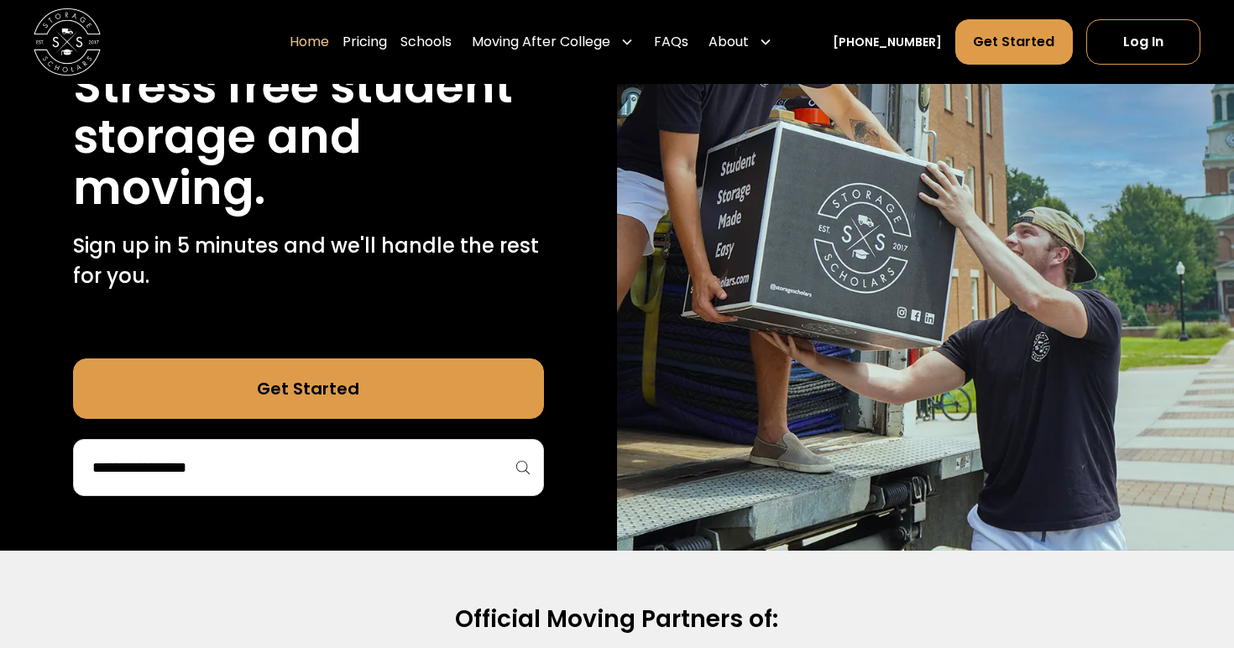
scroll to position [330, 0]
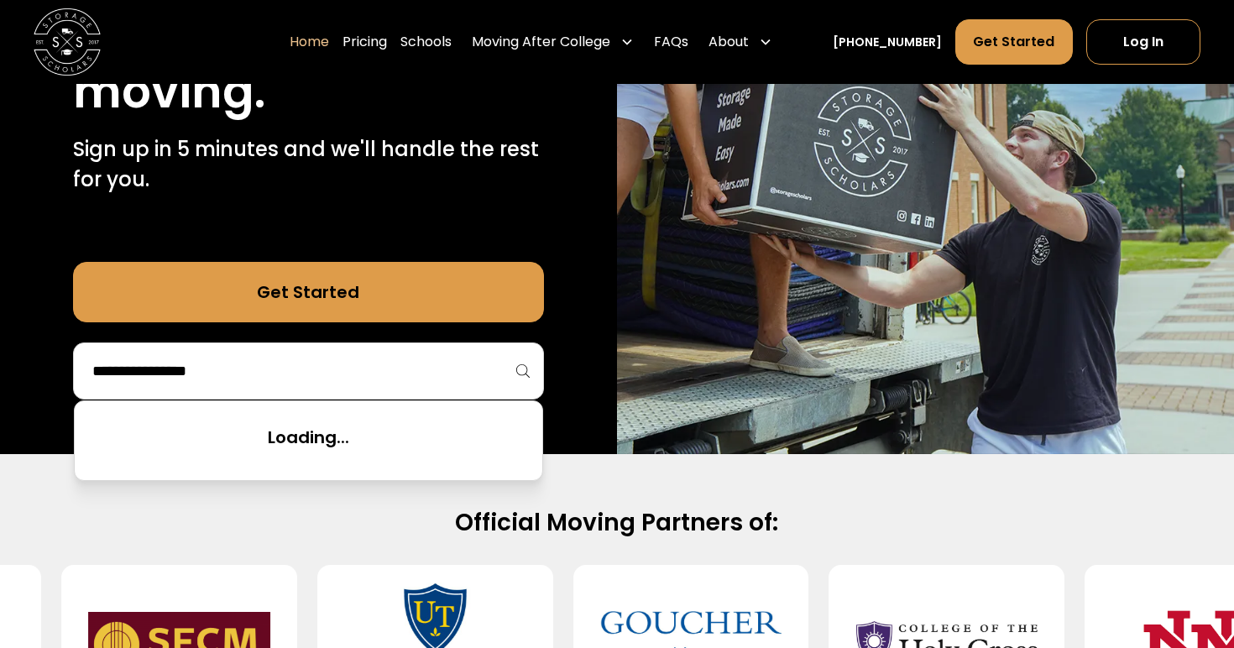
click at [427, 384] on input "search" at bounding box center [309, 371] width 436 height 29
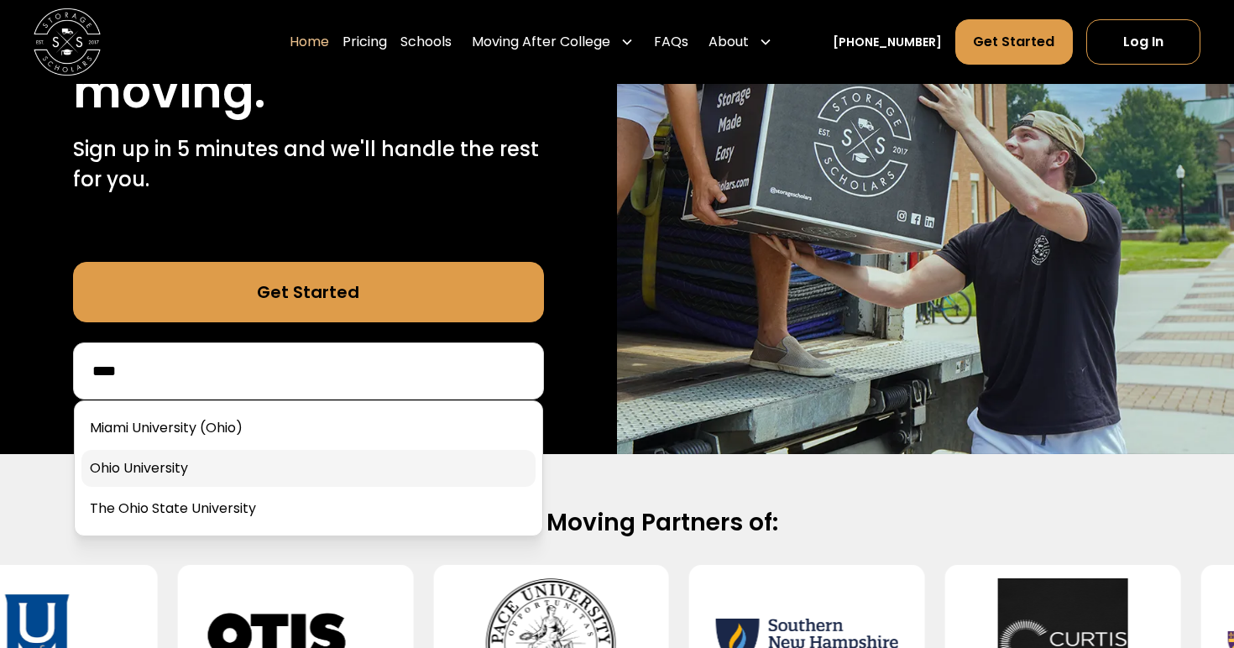
type input "****"
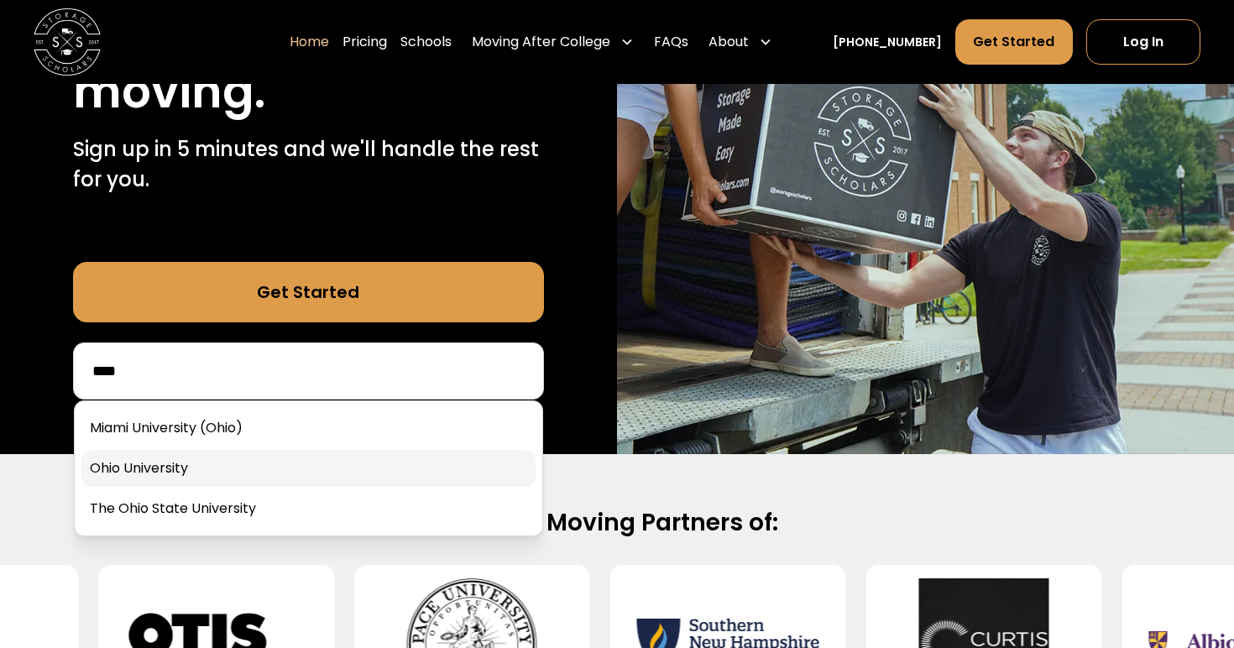
click at [359, 468] on link at bounding box center [308, 468] width 454 height 37
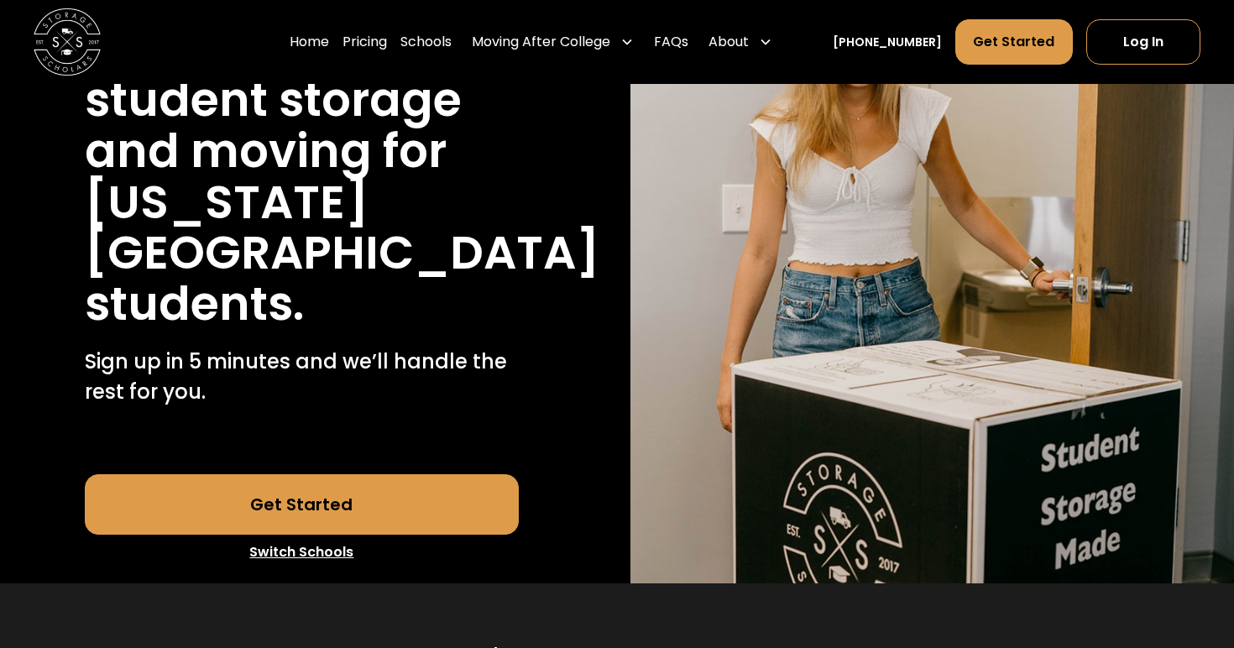
scroll to position [493, 0]
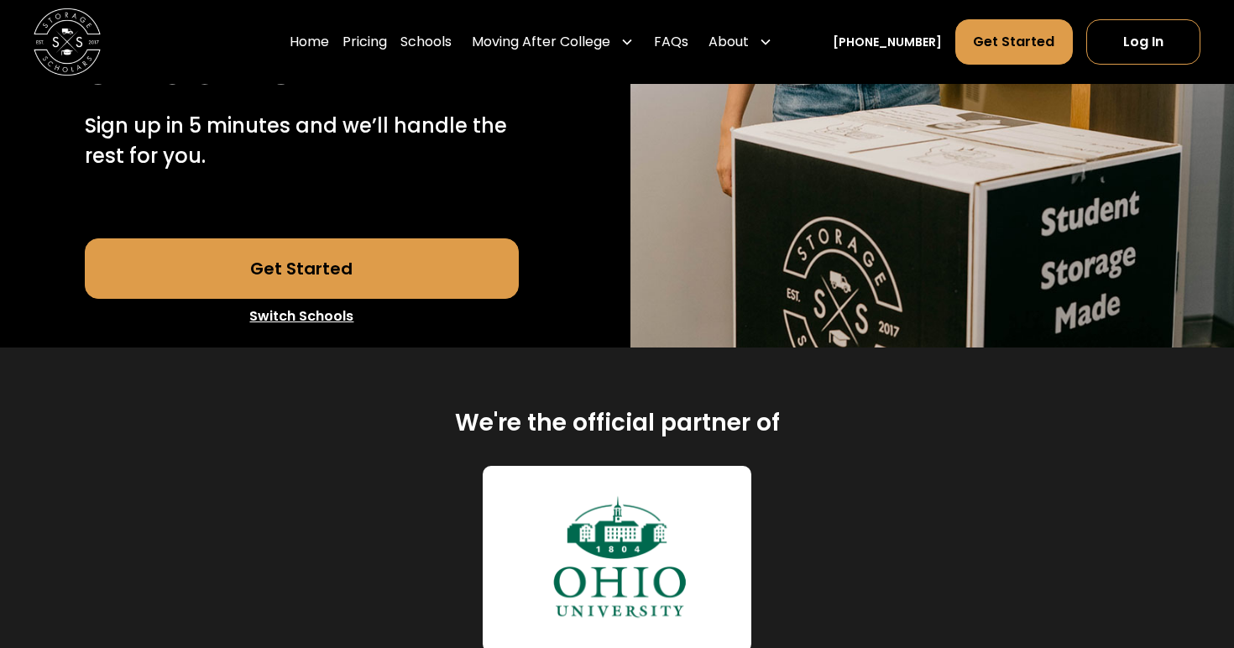
click at [683, 510] on img at bounding box center [617, 559] width 249 height 166
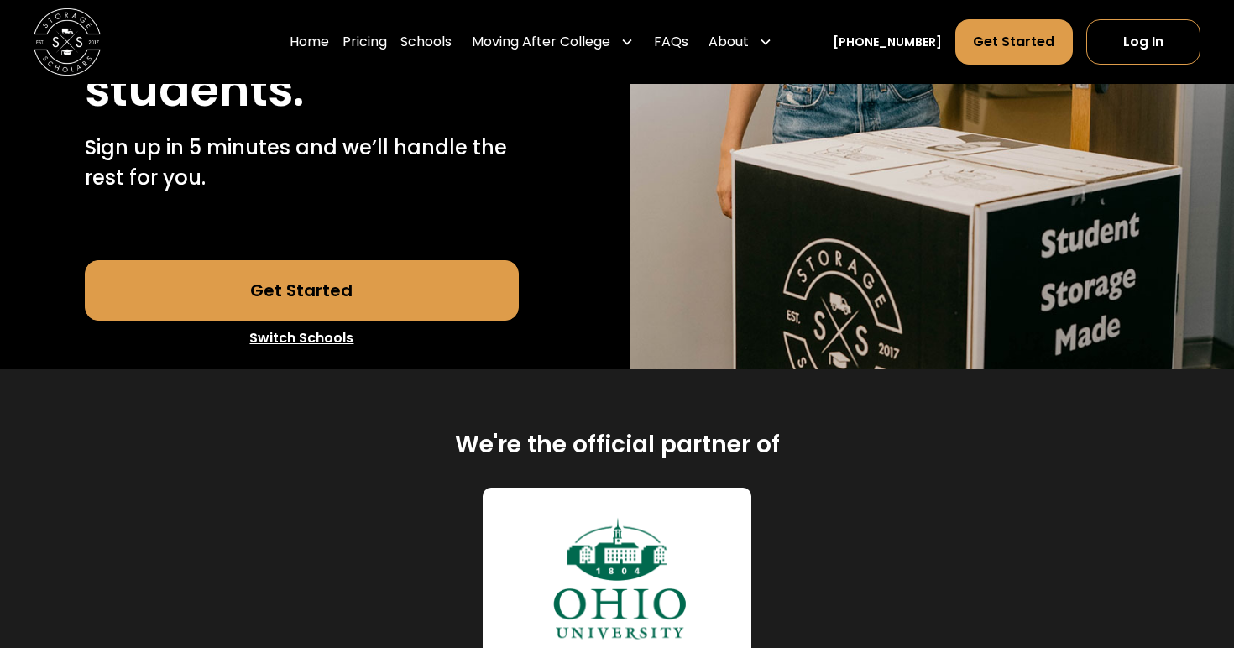
click at [489, 260] on link "Get Started" at bounding box center [302, 290] width 435 height 60
